Goal: Information Seeking & Learning: Learn about a topic

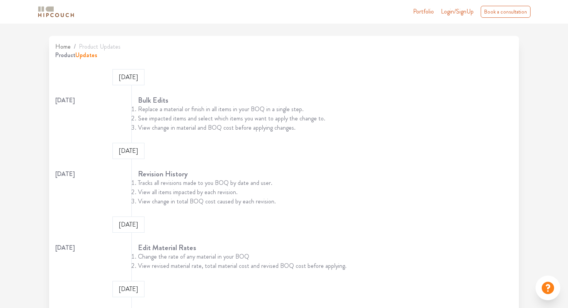
click at [548, 287] on icon at bounding box center [547, 288] width 12 height 12
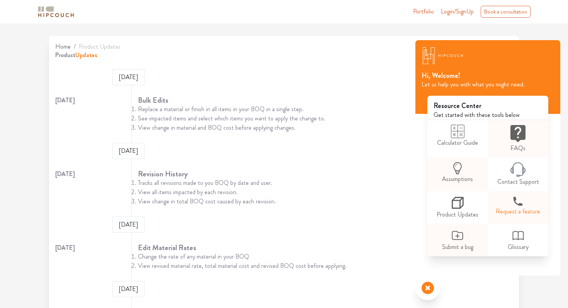
click at [511, 208] on link "Request a feature" at bounding box center [518, 206] width 60 height 30
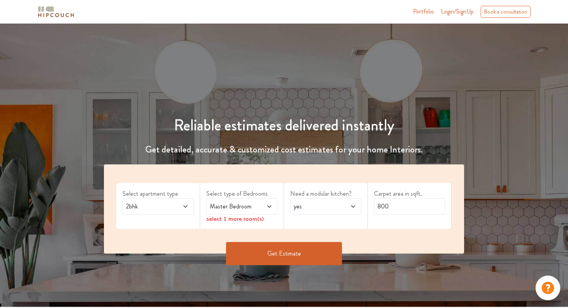
click at [544, 287] on icon at bounding box center [547, 288] width 12 height 12
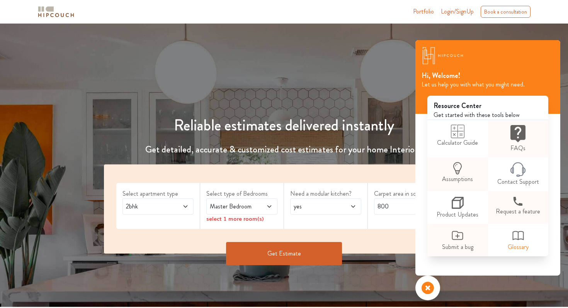
click at [515, 234] on icon at bounding box center [518, 236] width 14 height 14
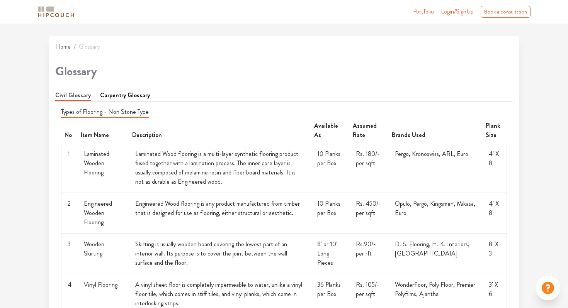
scroll to position [736, 0]
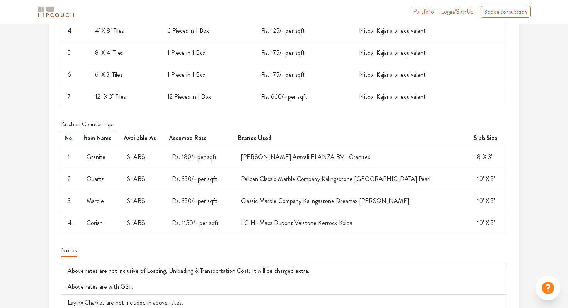
click at [547, 285] on icon at bounding box center [547, 287] width 15 height 15
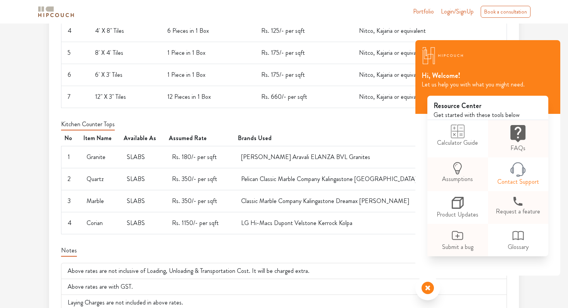
click at [504, 182] on link "Contact Support" at bounding box center [518, 175] width 60 height 34
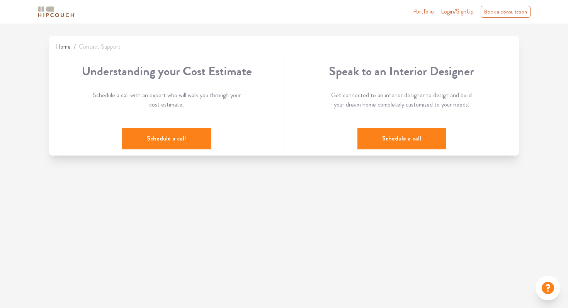
click at [187, 138] on button "Schedule a call" at bounding box center [166, 139] width 89 height 22
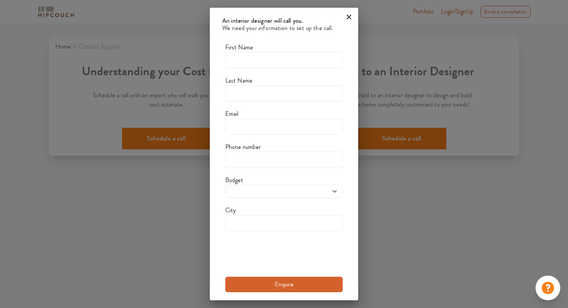
click at [352, 16] on icon at bounding box center [349, 17] width 12 height 12
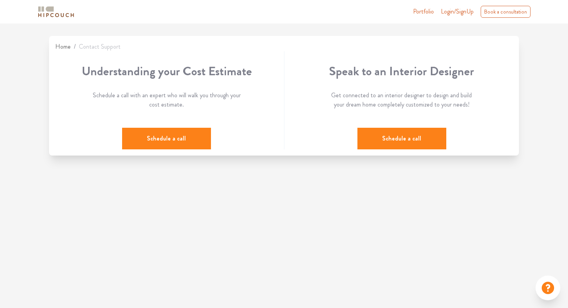
click at [544, 288] on icon at bounding box center [547, 288] width 12 height 12
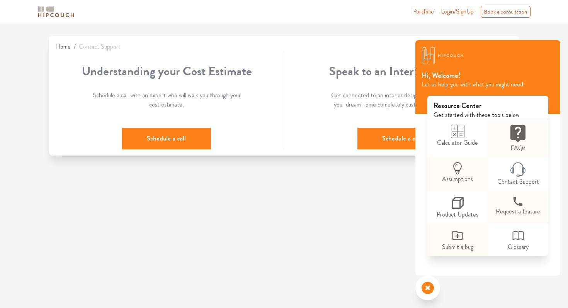
click at [428, 289] on icon at bounding box center [427, 287] width 15 height 15
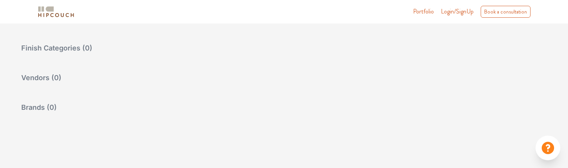
click at [48, 16] on img at bounding box center [56, 12] width 39 height 14
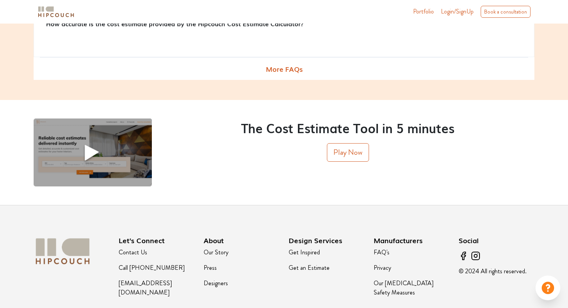
scroll to position [978, 0]
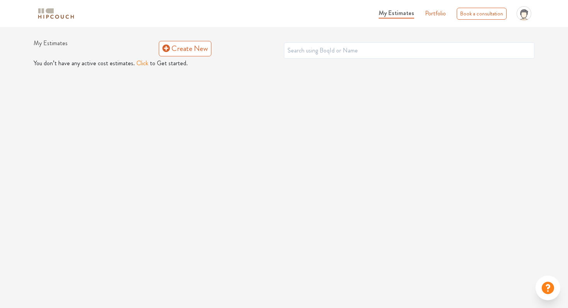
click at [436, 14] on link "Portfolio" at bounding box center [435, 13] width 21 height 9
click at [487, 14] on div "Book a consultation" at bounding box center [481, 14] width 50 height 12
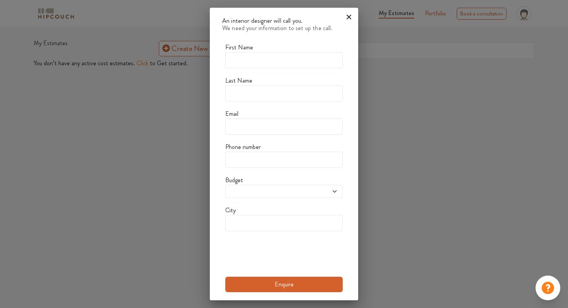
click at [351, 14] on icon at bounding box center [349, 17] width 12 height 12
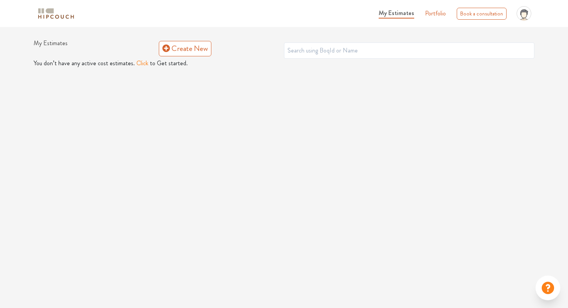
click at [523, 15] on icon at bounding box center [523, 15] width 5 height 6
click at [501, 33] on link "Logout" at bounding box center [503, 33] width 61 height 11
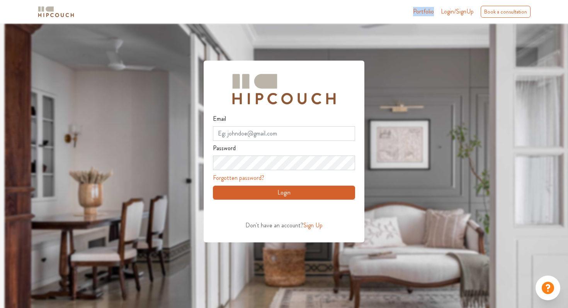
drag, startPoint x: 400, startPoint y: 11, endPoint x: 438, endPoint y: 11, distance: 37.5
click at [438, 11] on div "Portfolio Login/SignUp Book a consultation" at bounding box center [307, 11] width 453 height 13
copy link "Portfolio"
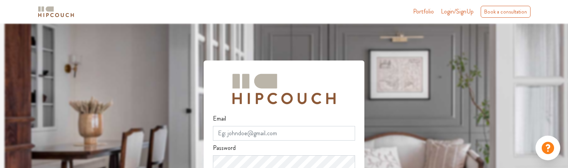
click at [58, 9] on img at bounding box center [56, 12] width 39 height 14
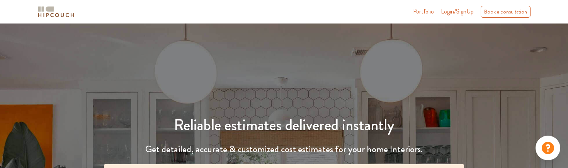
click at [51, 16] on img at bounding box center [56, 12] width 39 height 14
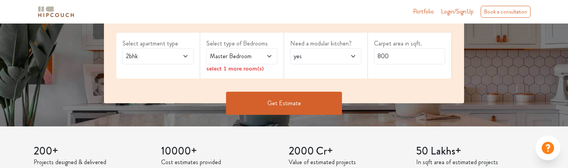
scroll to position [159, 0]
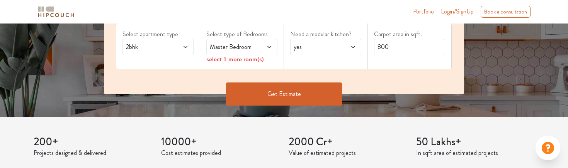
click at [272, 88] on button "Get Estimate" at bounding box center [284, 94] width 116 height 23
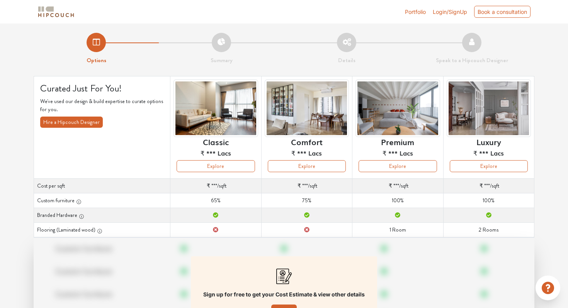
click at [304, 45] on li "Details" at bounding box center [346, 49] width 125 height 32
